Goal: Task Accomplishment & Management: Manage account settings

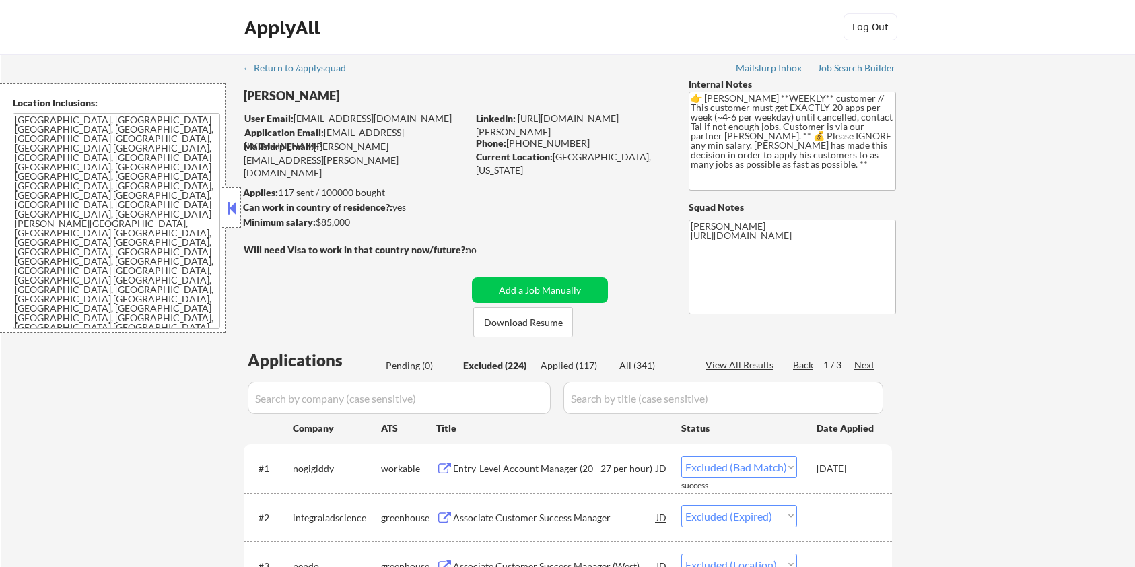
select select ""excluded__bad_match_""
select select ""excluded__expired_""
select select ""excluded__location_""
select select ""excluded__bad_match_""
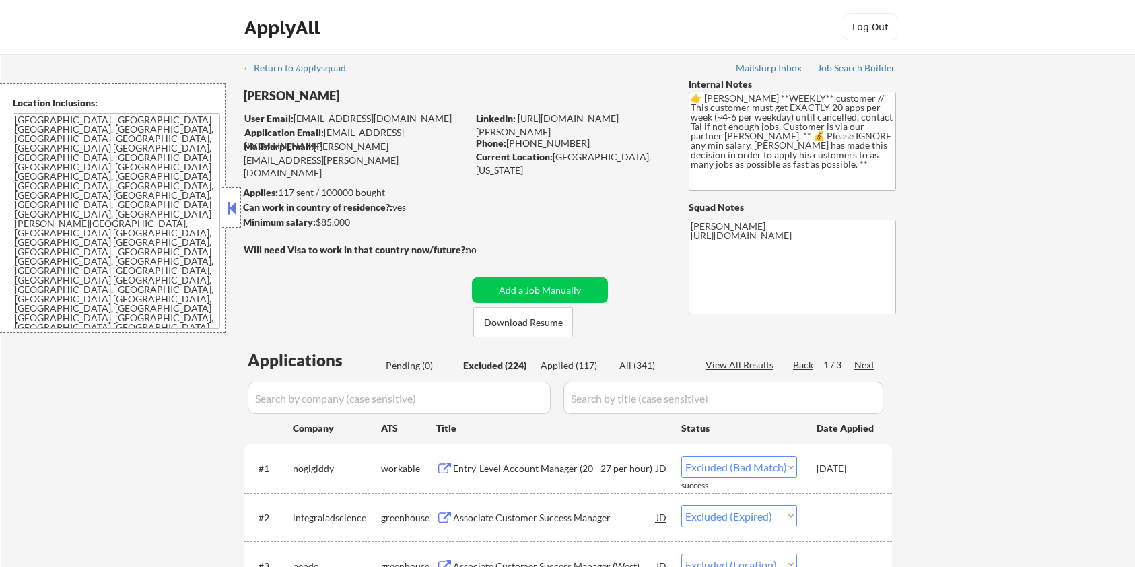
select select ""excluded__expired_""
select select ""excluded__bad_match_""
select select ""excluded__location_""
select select ""excluded__bad_match_""
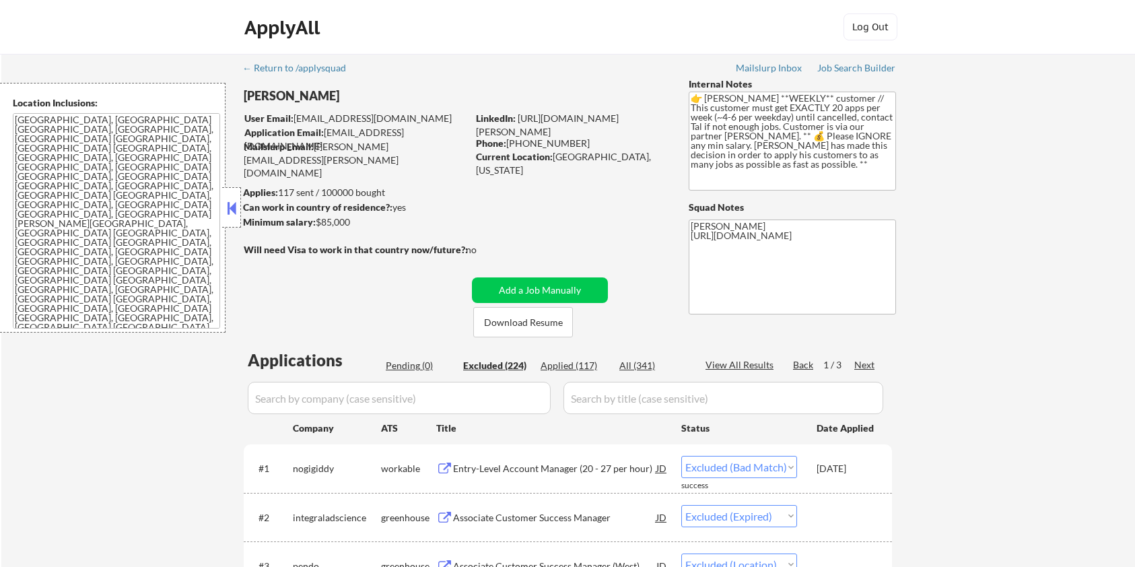
select select ""excluded__expired_""
select select ""excluded__bad_match_""
select select ""excluded__location_""
select select ""excluded__expired_""
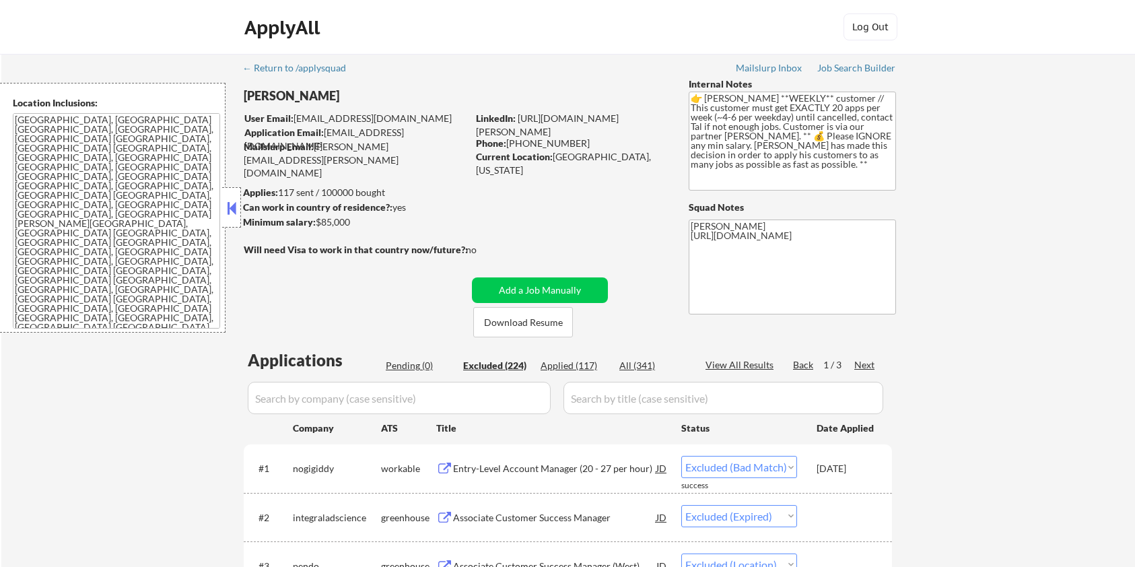
select select ""excluded__bad_match_""
select select ""excluded__location_""
select select ""excluded__bad_match_""
select select ""excluded__expired_""
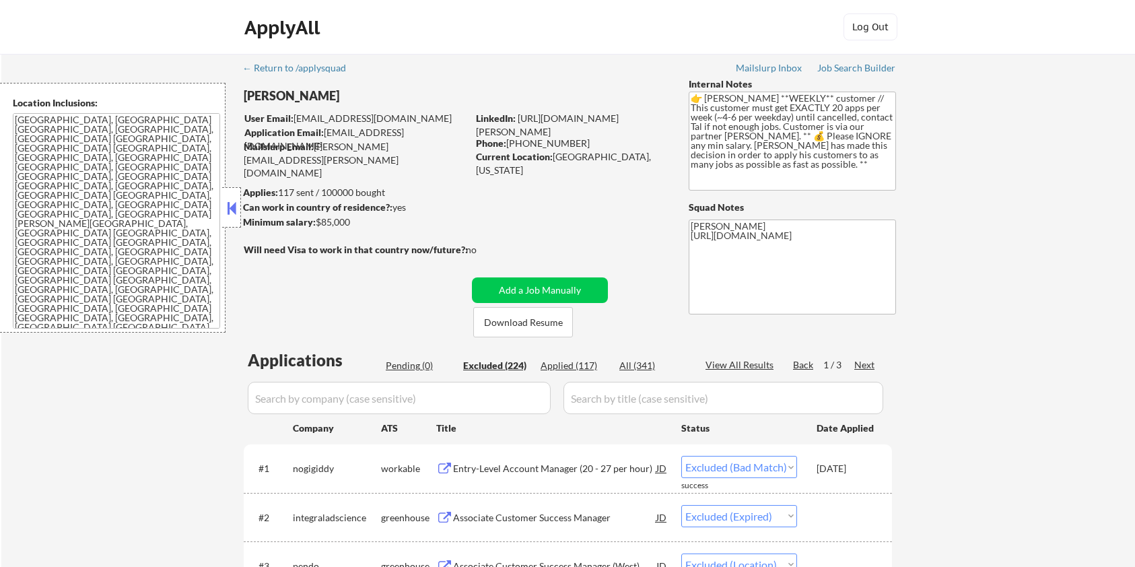
select select ""excluded__bad_match_""
select select ""excluded__expired_""
select select ""excluded__bad_match_""
select select ""excluded__expired_""
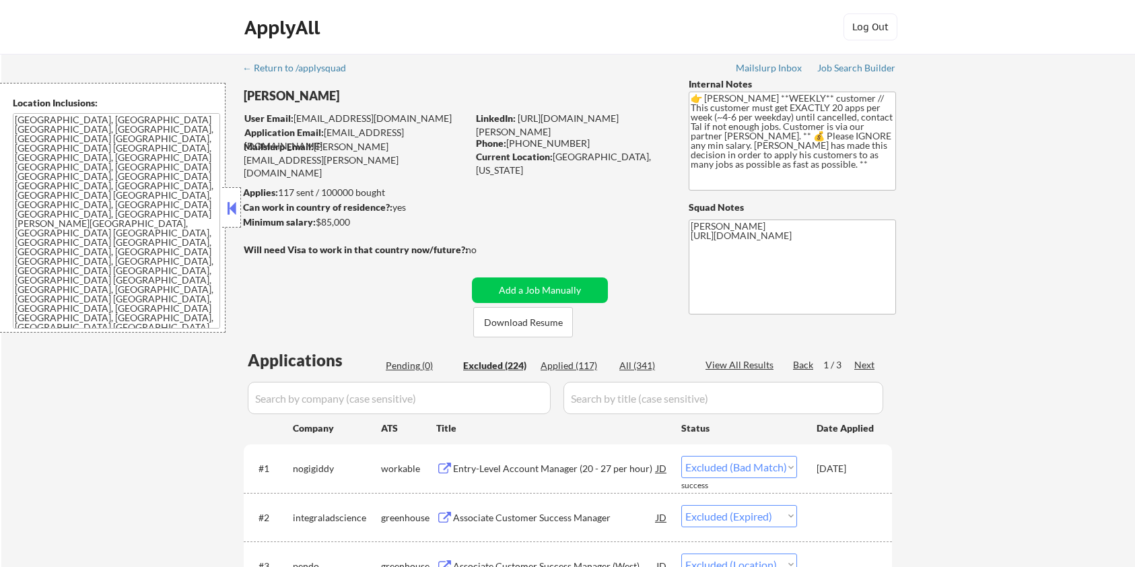
select select ""excluded__bad_match_""
select select ""excluded__location_""
select select ""excluded__bad_match_""
select select ""excluded__expired_""
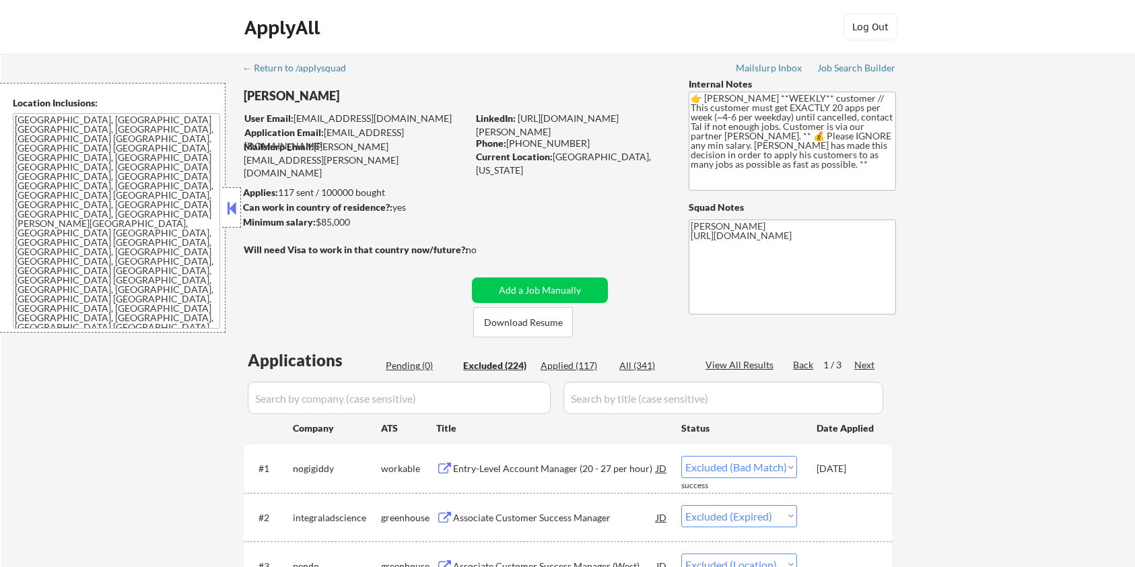
select select ""excluded__bad_match_""
select select ""excluded__expired_""
select select ""excluded__bad_match_""
select select ""excluded__other_""
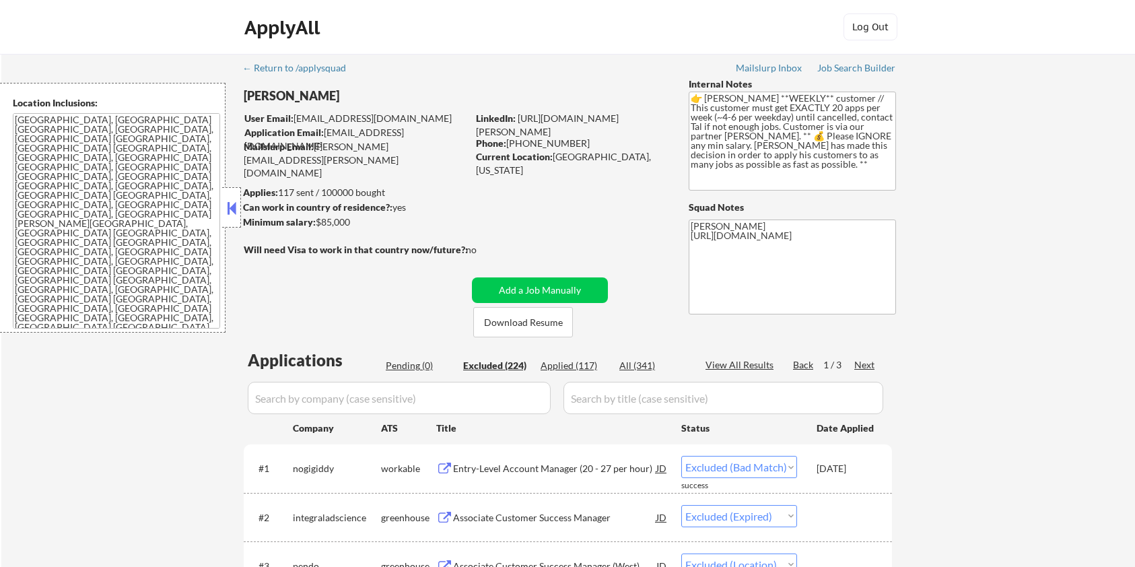
select select ""excluded__bad_match_""
select select ""excluded__expired_""
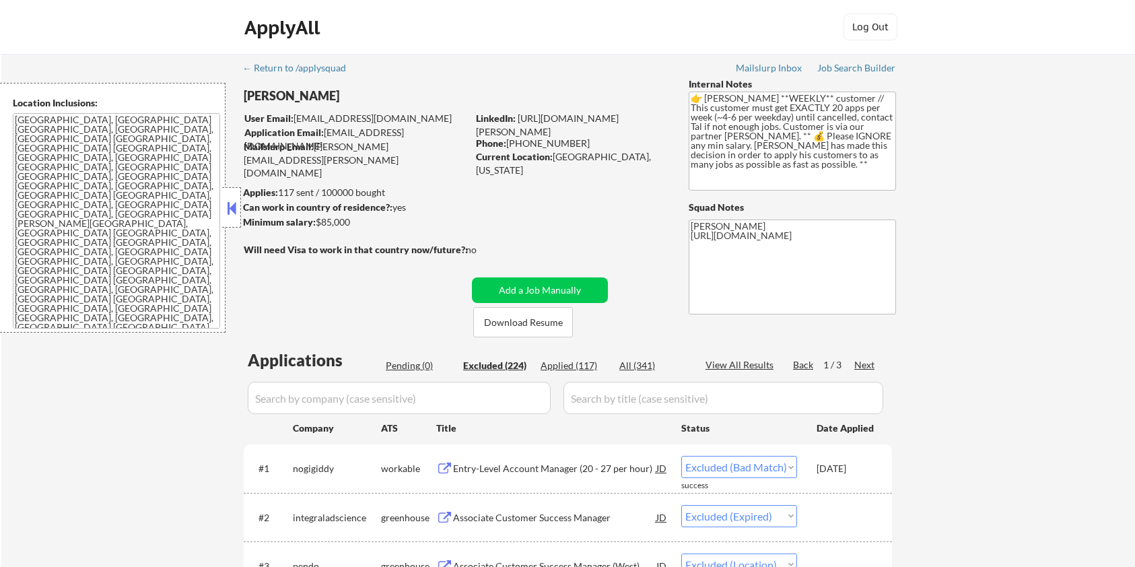
select select ""excluded__bad_match_""
select select ""excluded__expired_""
select select ""excluded""
select select ""excluded__expired_""
select select ""excluded__location_""
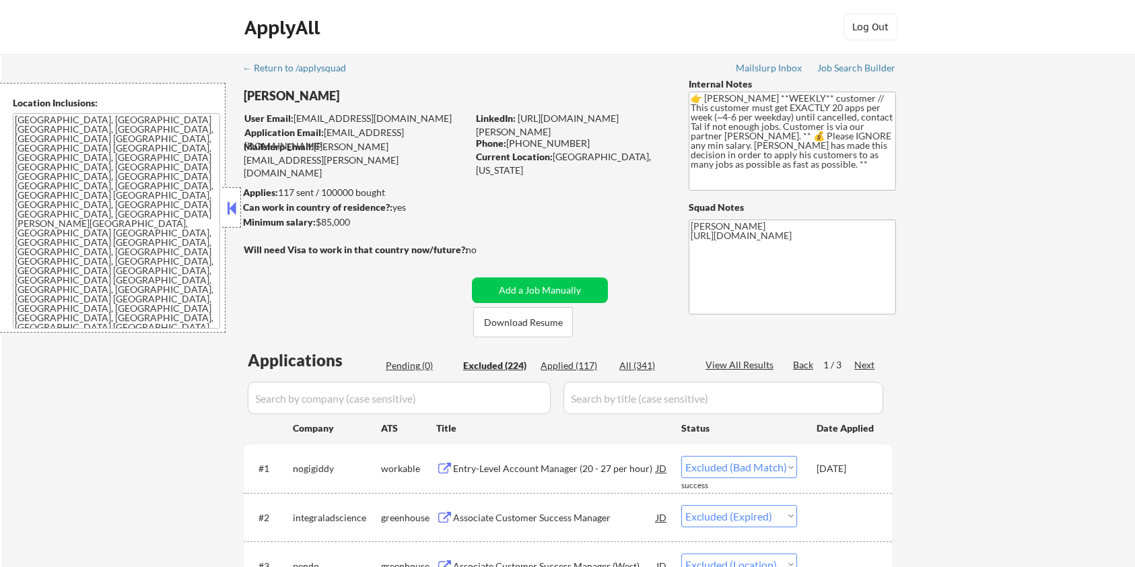
select select ""excluded__bad_match_""
select select ""excluded__location_""
select select ""excluded__bad_match_""
select select ""excluded__expired_""
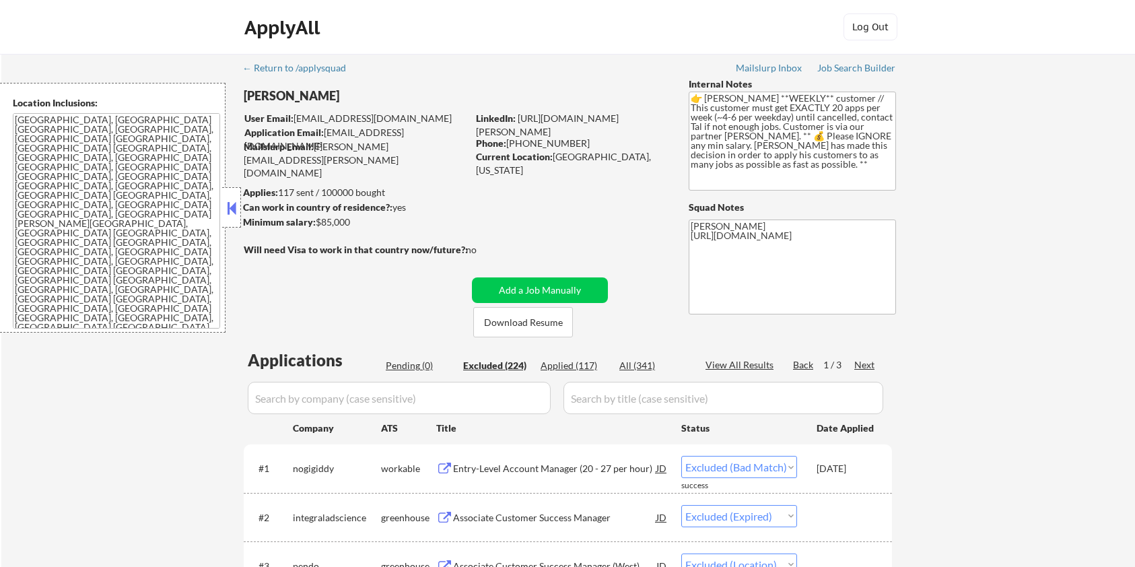
select select ""excluded__expired_""
select select ""excluded__bad_match_""
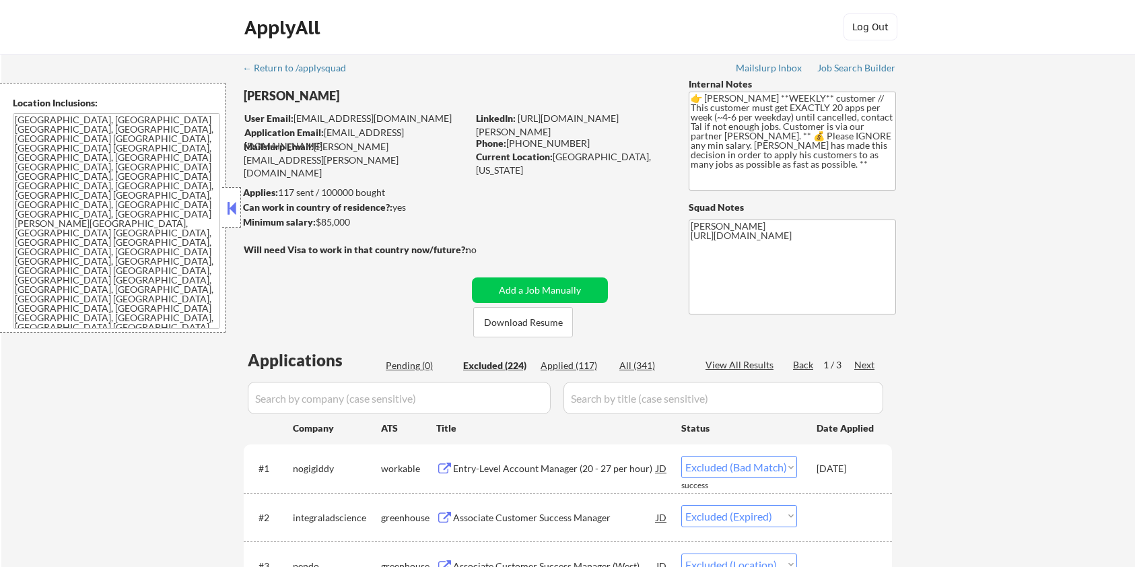
select select ""excluded__expired_""
select select ""excluded__location_""
select select ""excluded__expired_""
select select ""excluded__bad_match_""
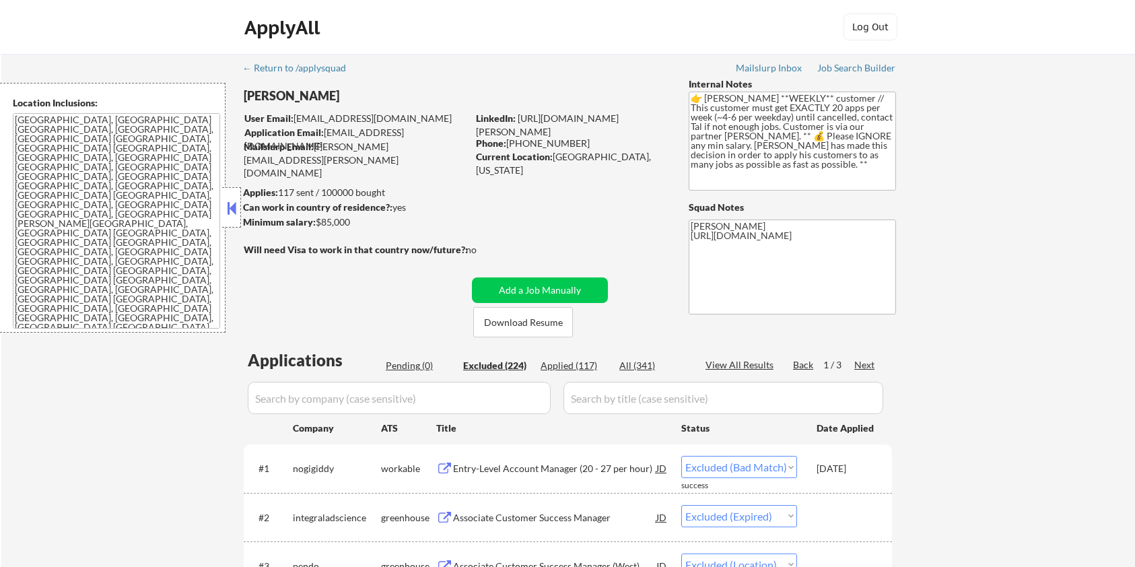
select select ""excluded__location_""
select select ""excluded__expired_""
select select ""excluded__bad_match_""
select select ""excluded__expired_""
select select ""excluded__bad_match_""
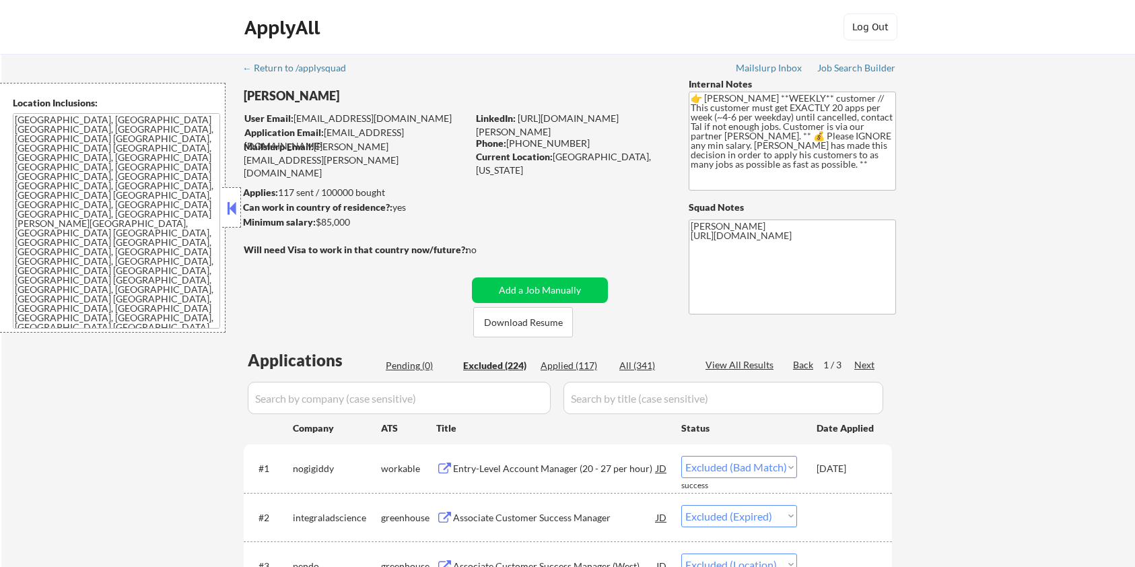
select select ""excluded__bad_match_""
select select ""excluded__expired_""
select select ""excluded__bad_match_""
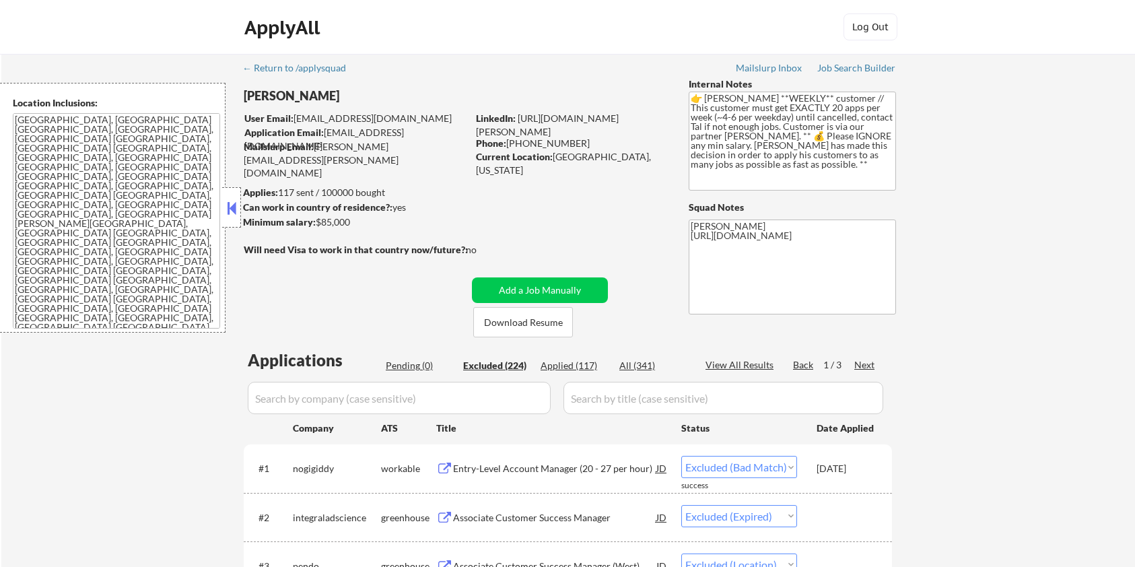
select select ""excluded__bad_match_""
select select ""excluded__location_""
select select ""excluded__bad_match_""
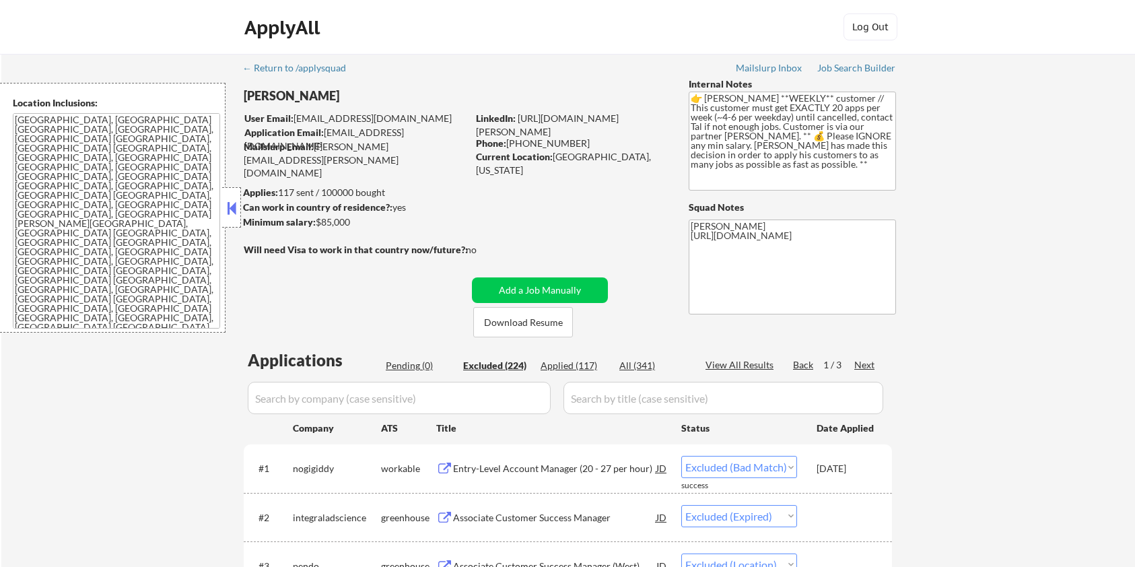
select select ""excluded__bad_match_""
select select ""excluded__expired_""
select select ""excluded__location_""
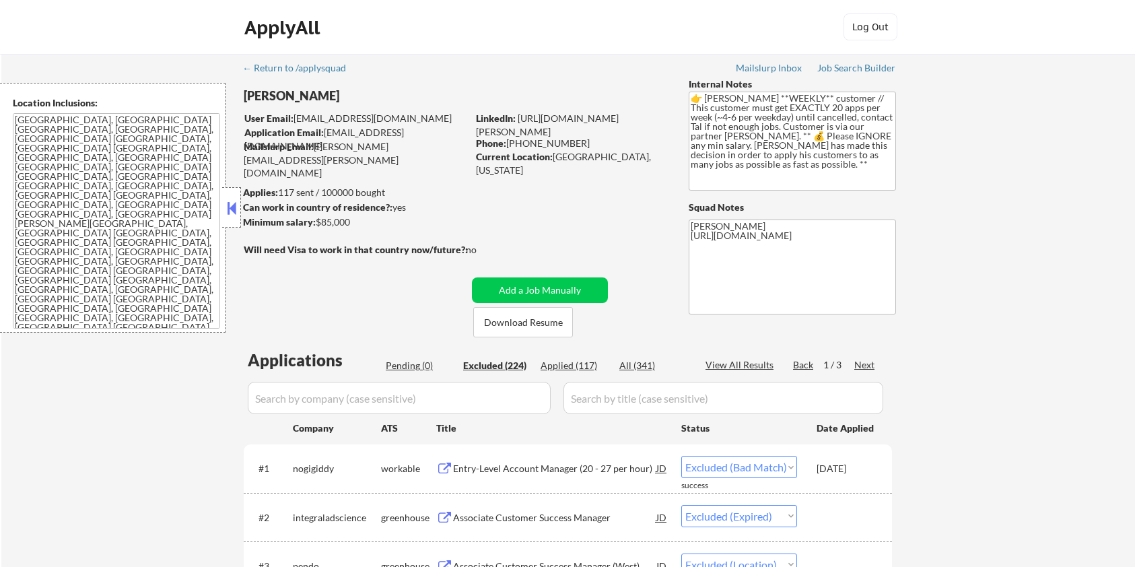
select select ""excluded__expired_""
select select ""excluded__bad_match_""
select select ""excluded__location_""
select select ""excluded__bad_match_""
select select ""excluded__expired_""
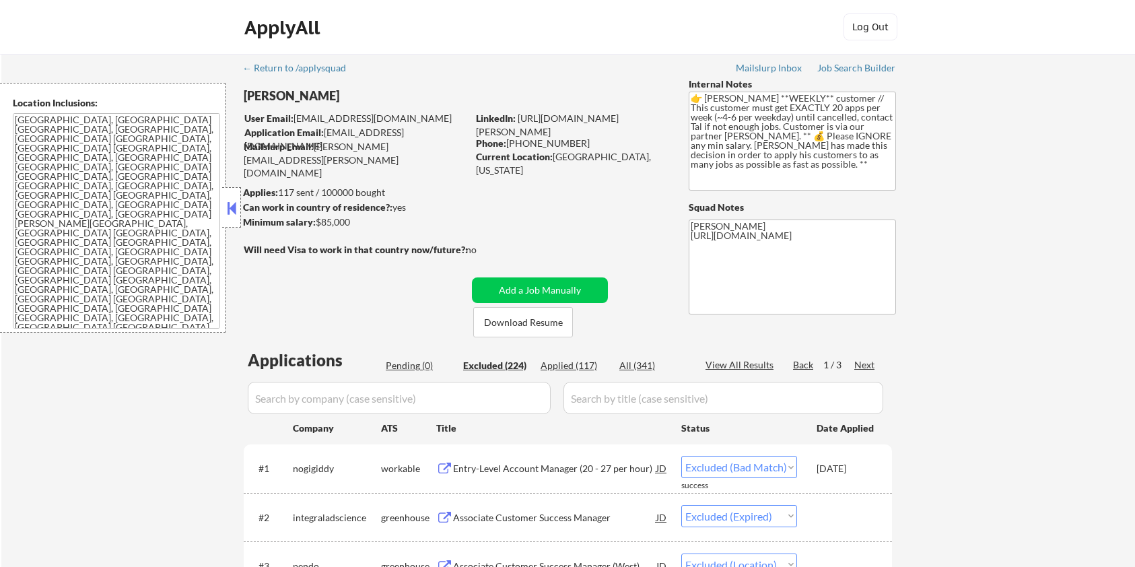
select select ""excluded__other_""
select select ""excluded__expired_""
select select ""excluded__location_""
select select ""excluded__bad_match_""
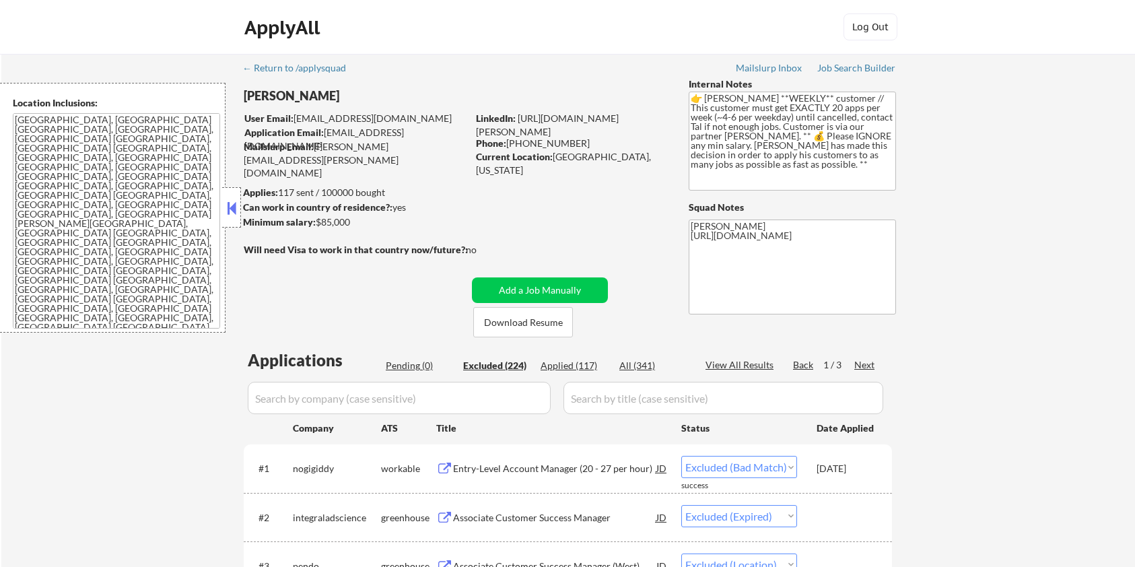
select select ""excluded__location_""
select select ""excluded__expired_""
select select ""excluded__location_""
select select ""excluded__expired_""
select select ""excluded__other_""
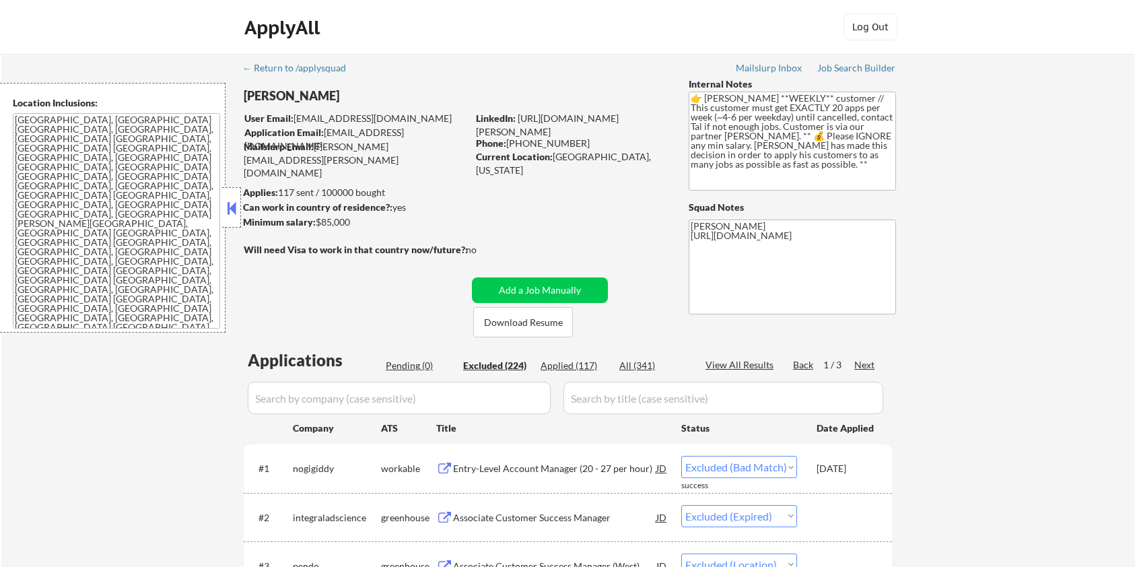
select select ""excluded__expired_""
select select ""excluded__bad_match_""
select select ""excluded__location_""
